Goal: Information Seeking & Learning: Learn about a topic

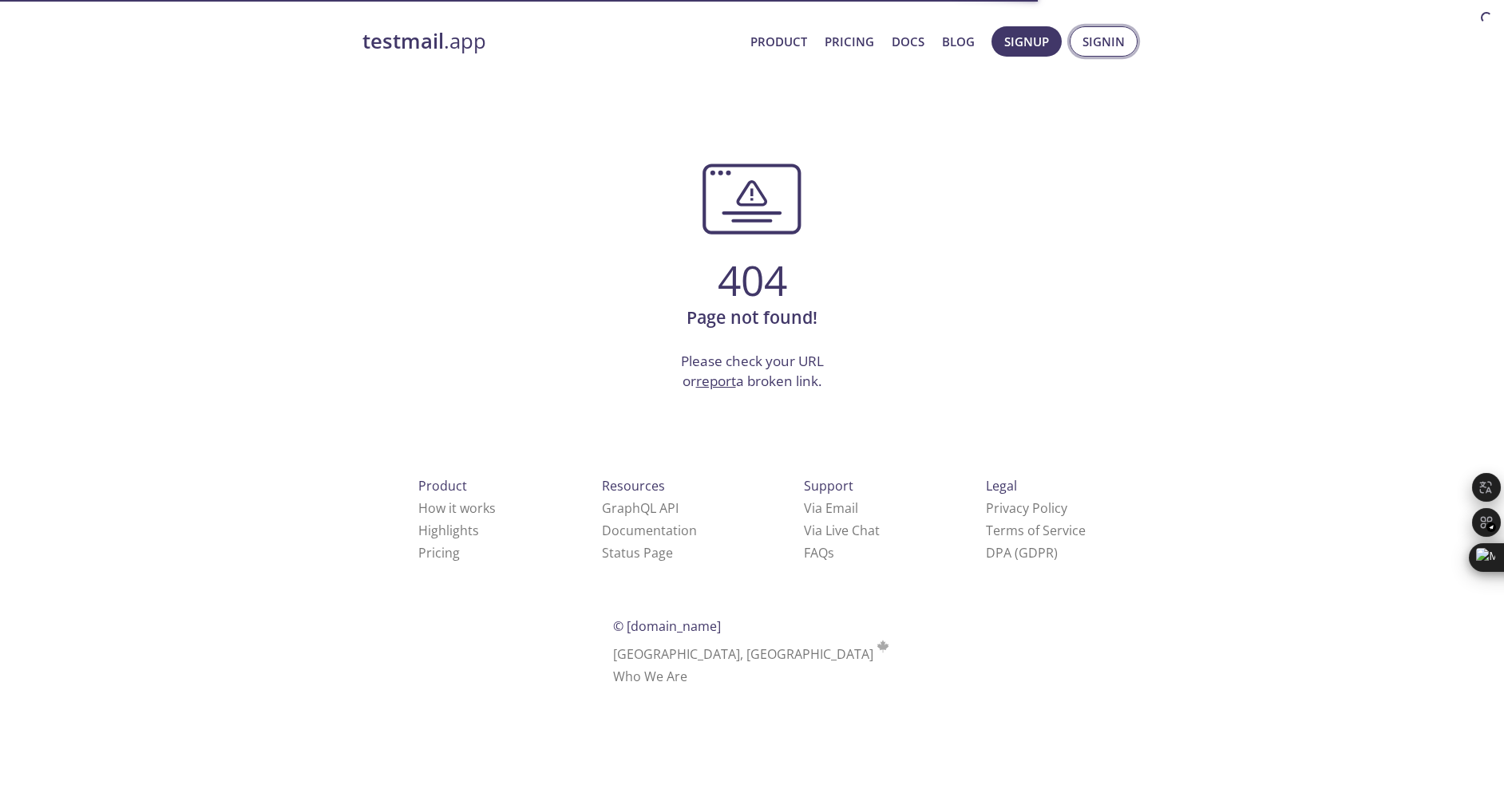
click at [1072, 42] on button "Signin" at bounding box center [1103, 41] width 68 height 30
click at [1076, 40] on button "Signin" at bounding box center [1103, 41] width 68 height 30
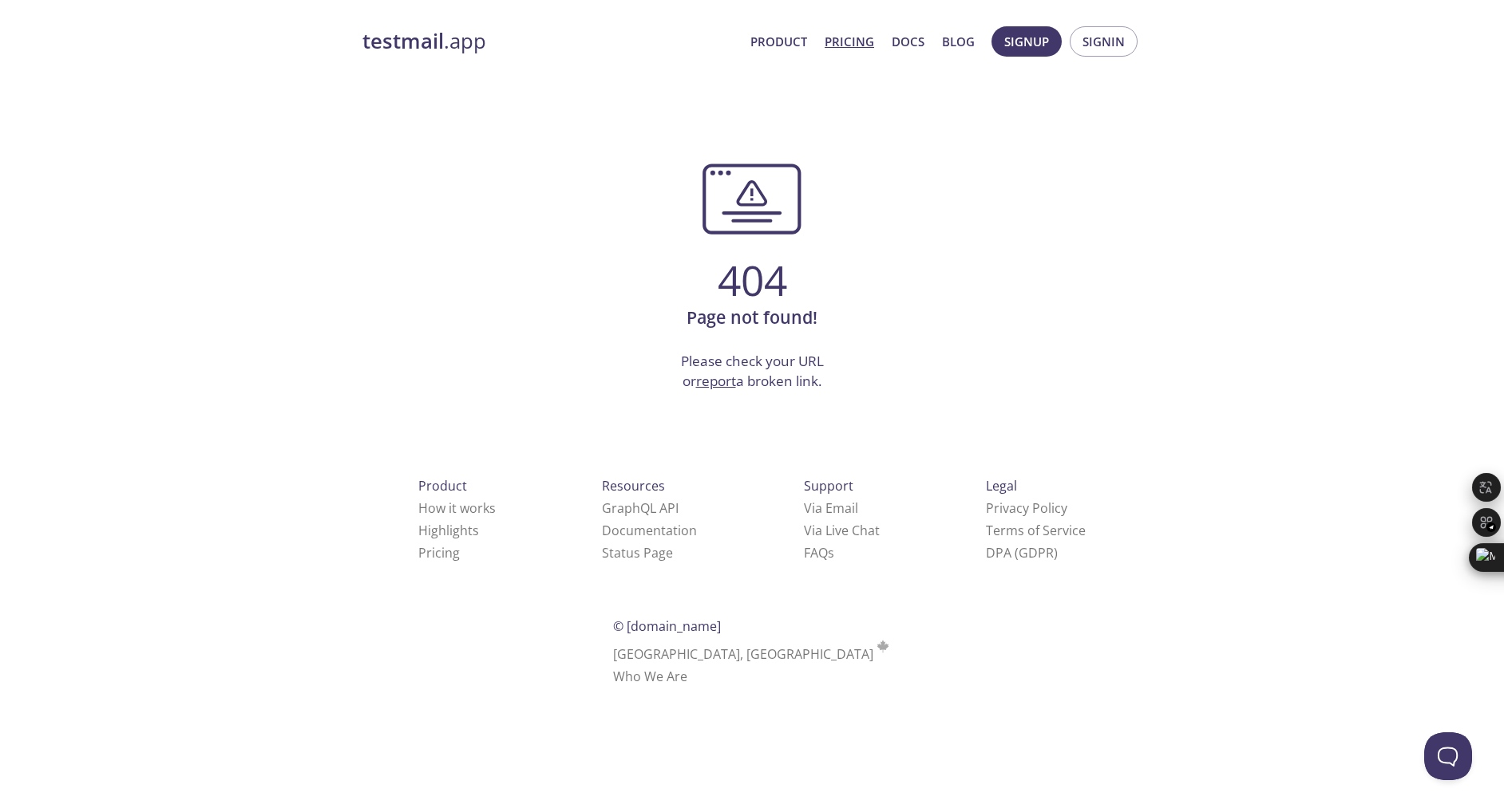
click at [875, 42] on span "Product Pricing Docs Blog" at bounding box center [862, 41] width 242 height 38
click at [866, 40] on link "Pricing" at bounding box center [849, 41] width 50 height 20
